Goal: Find specific page/section: Find specific page/section

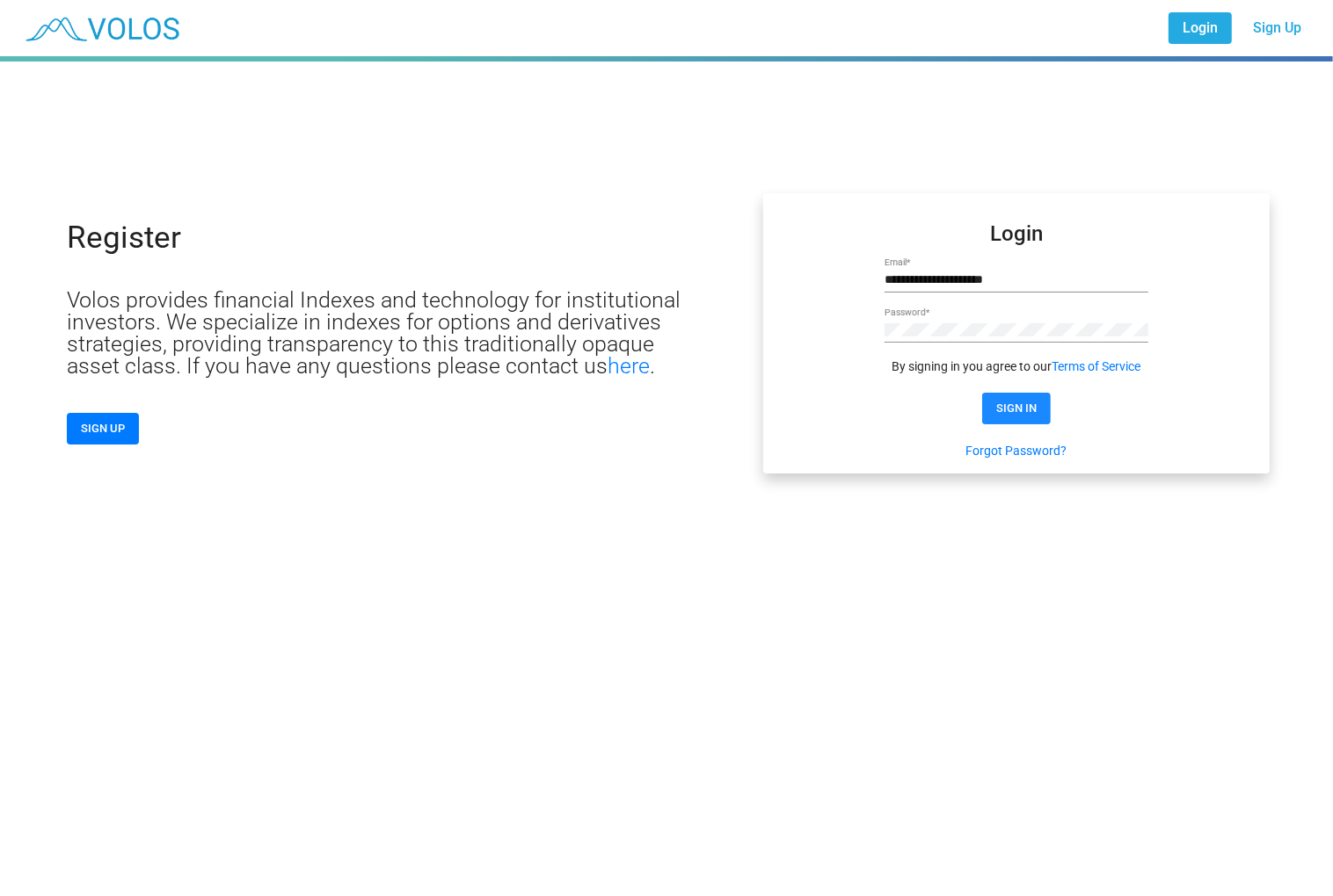
click at [1042, 411] on button "SIGN IN" at bounding box center [1016, 408] width 69 height 31
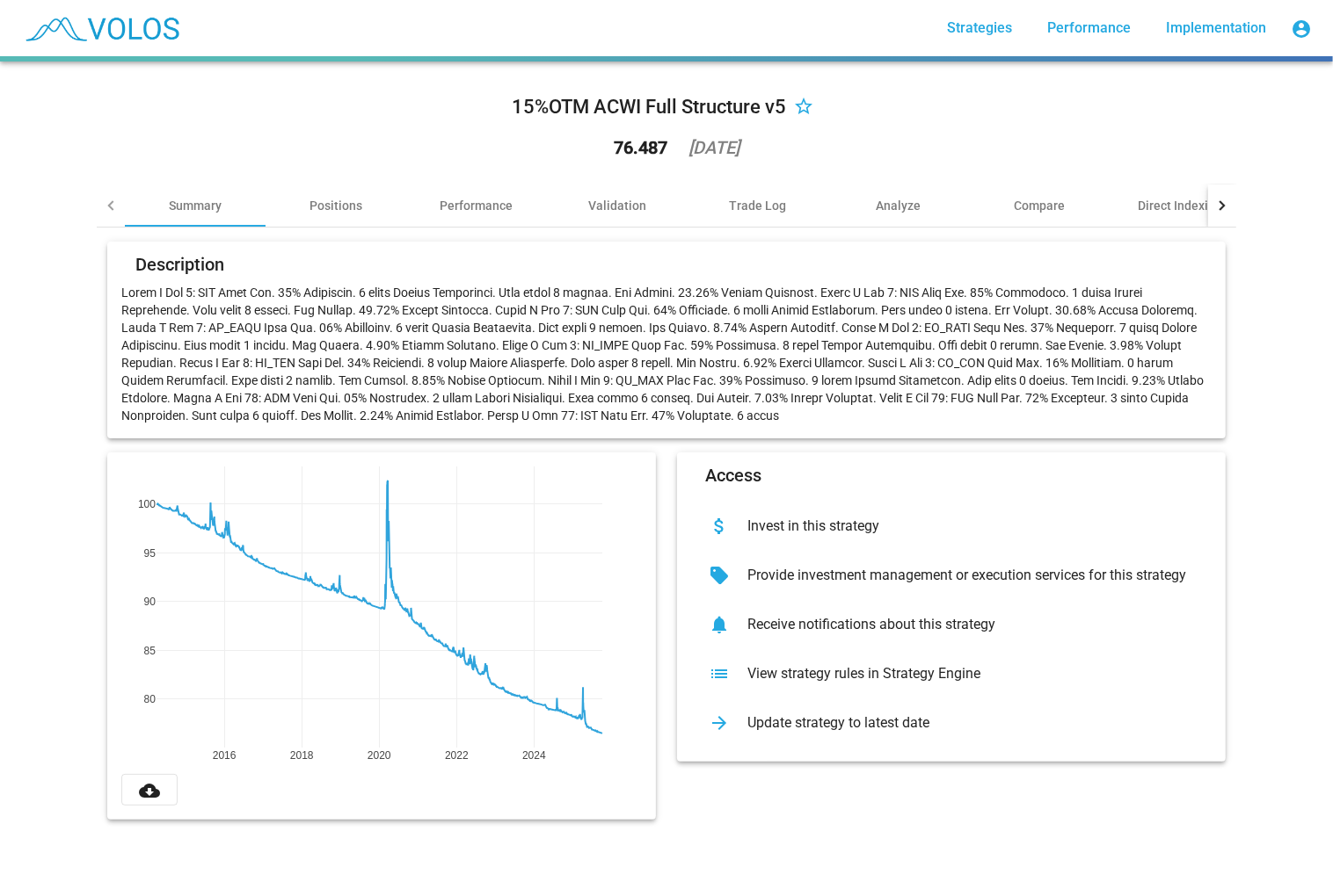
click at [832, 679] on div "View strategy rules in Strategy Engine" at bounding box center [965, 674] width 464 height 18
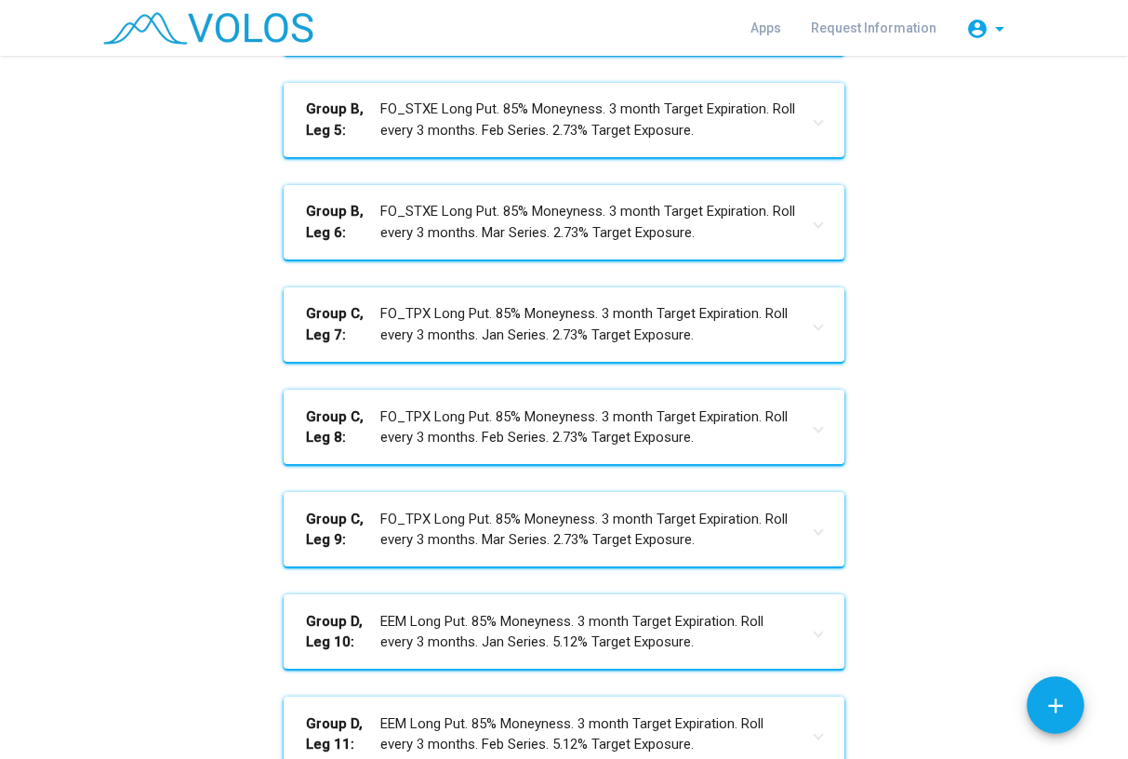
scroll to position [537, 0]
